Goal: Task Accomplishment & Management: Manage account settings

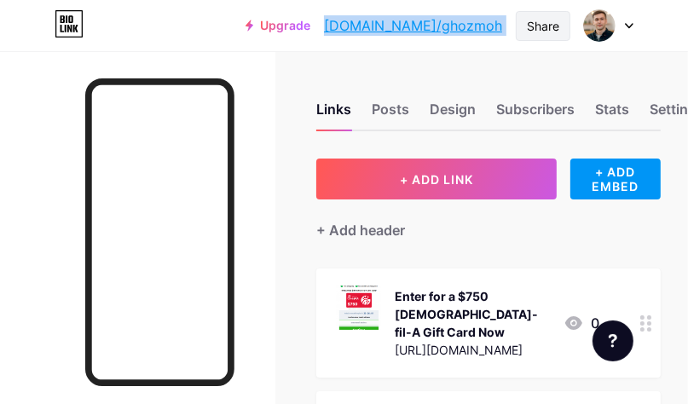
drag, startPoint x: 386, startPoint y: 16, endPoint x: 522, endPoint y: 15, distance: 135.6
click at [522, 15] on div "Upgrade [DOMAIN_NAME]/ghozmo... [DOMAIN_NAME]/ghozmoh Share Switch accounts [PE…" at bounding box center [440, 25] width 388 height 31
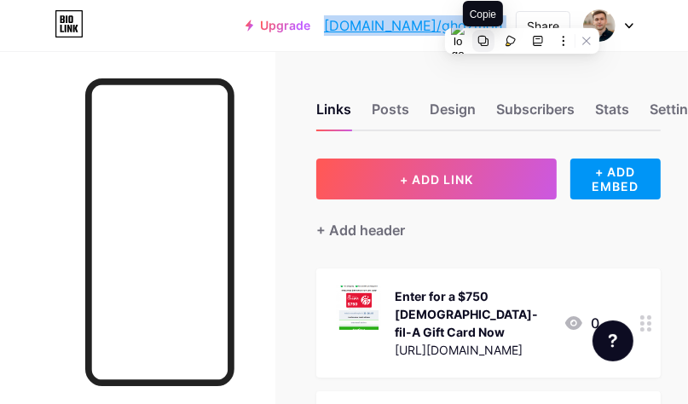
click at [482, 39] on icon at bounding box center [484, 41] width 12 height 12
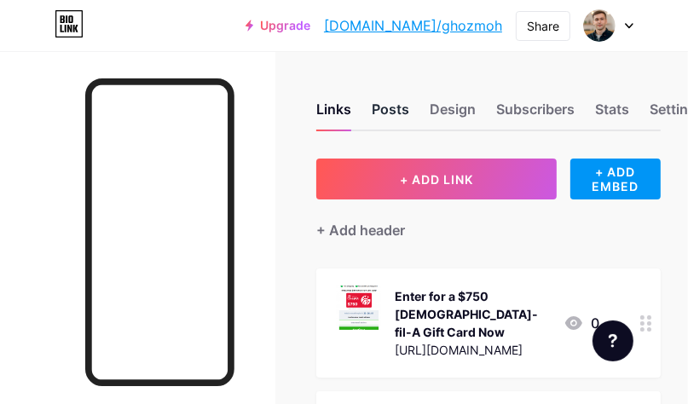
click at [390, 115] on div "Posts" at bounding box center [391, 114] width 38 height 31
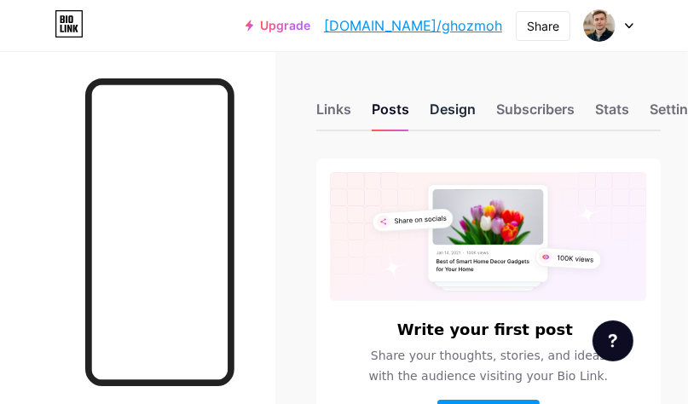
click at [465, 111] on div "Design" at bounding box center [453, 114] width 46 height 31
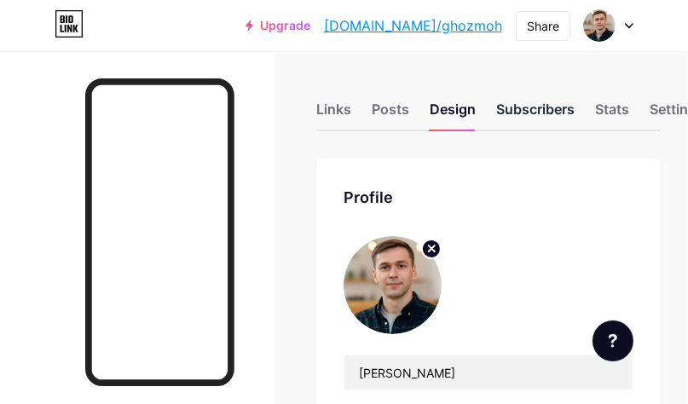
click at [527, 113] on div "Subscribers" at bounding box center [535, 114] width 78 height 31
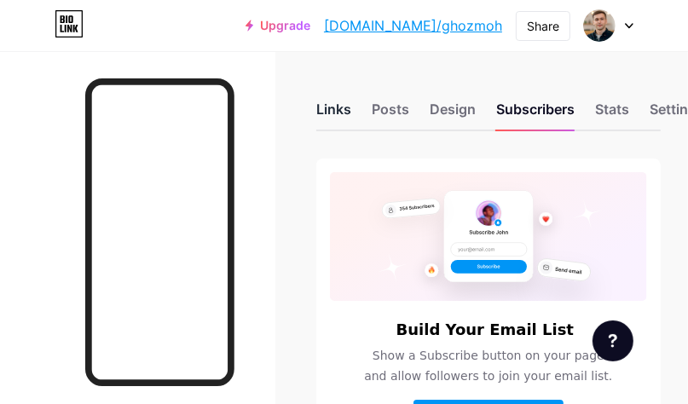
click at [335, 109] on div "Links" at bounding box center [333, 114] width 35 height 31
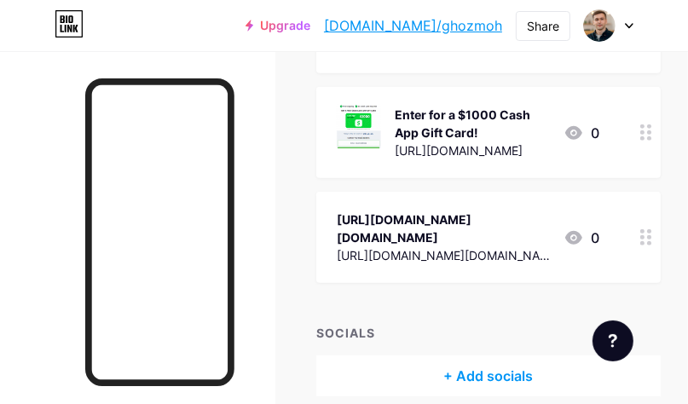
scroll to position [450, 0]
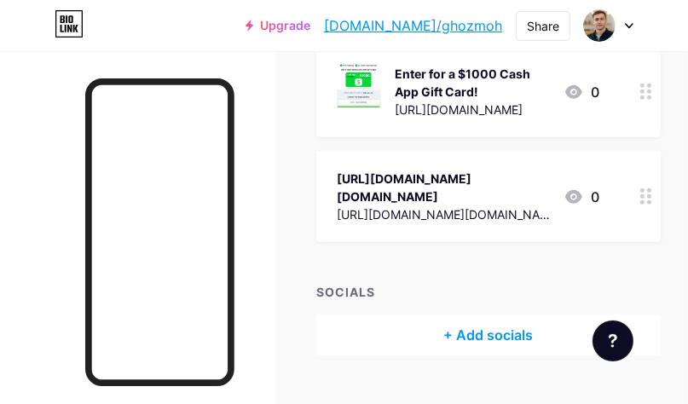
click at [404, 206] on div "[URL][DOMAIN_NAME][DOMAIN_NAME]" at bounding box center [443, 215] width 213 height 18
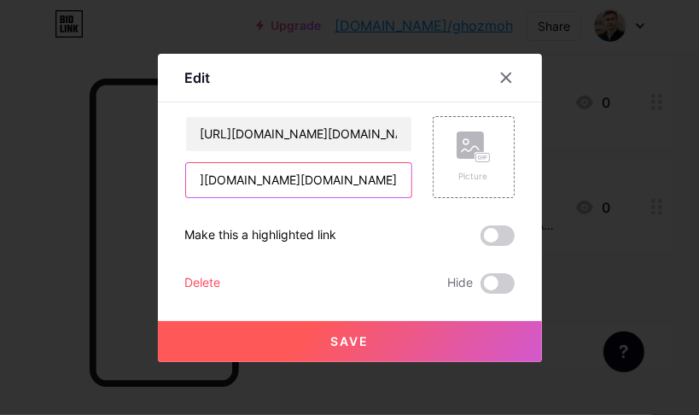
scroll to position [0, 31]
drag, startPoint x: 194, startPoint y: 184, endPoint x: 403, endPoint y: 169, distance: 209.5
click at [403, 169] on input "[URL][DOMAIN_NAME][DOMAIN_NAME]" at bounding box center [298, 180] width 225 height 34
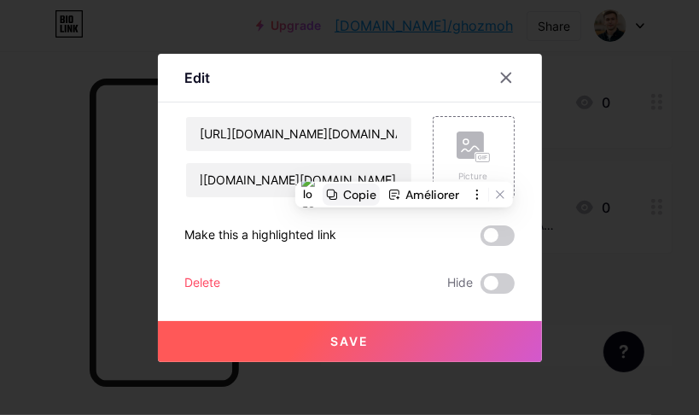
scroll to position [0, 0]
click at [361, 198] on div "Copie" at bounding box center [359, 194] width 33 height 15
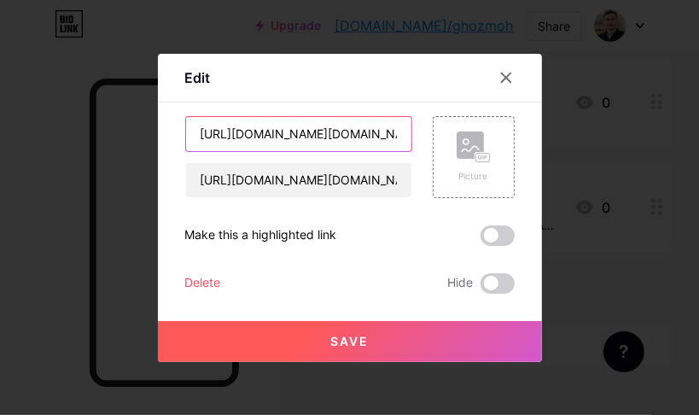
scroll to position [0, 31]
drag, startPoint x: 201, startPoint y: 125, endPoint x: 426, endPoint y: 146, distance: 226.1
click at [426, 146] on div "https://www.instagram.com/zizou.boula/ https://www.instagram.com/zizou.boula/ P…" at bounding box center [349, 157] width 329 height 82
